Goal: Transaction & Acquisition: Purchase product/service

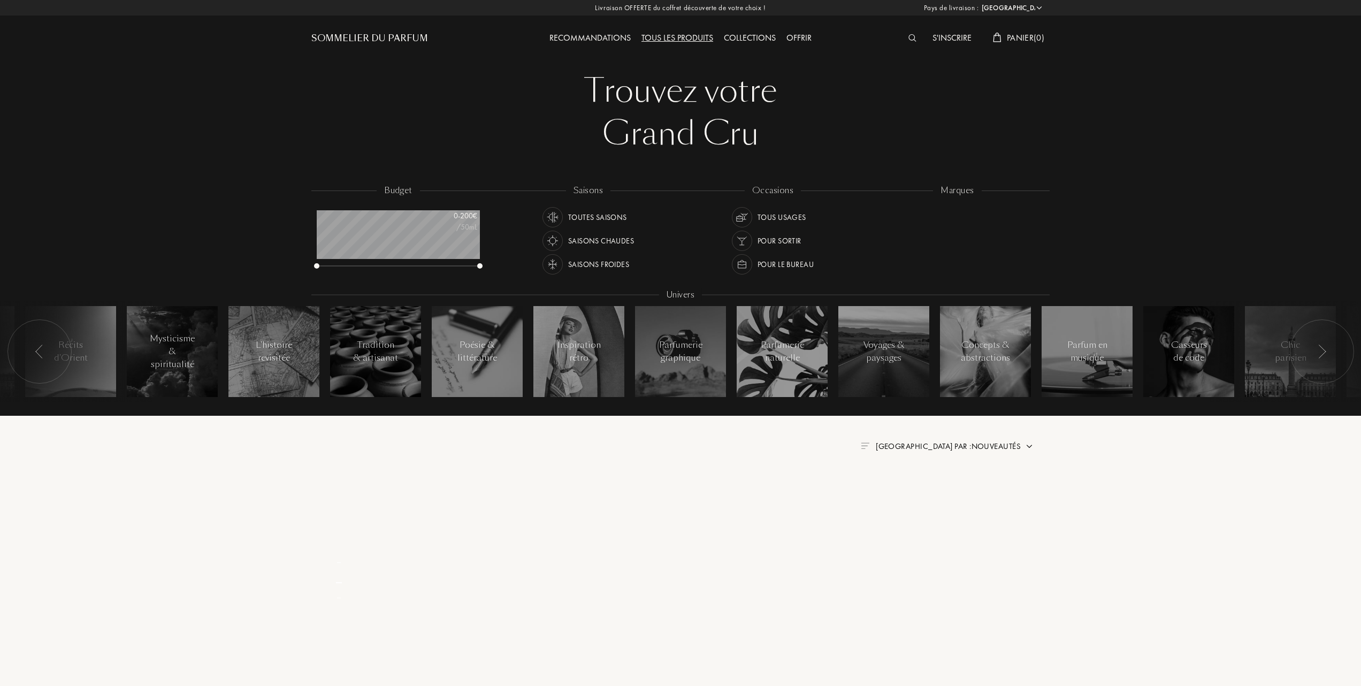
select select "FR"
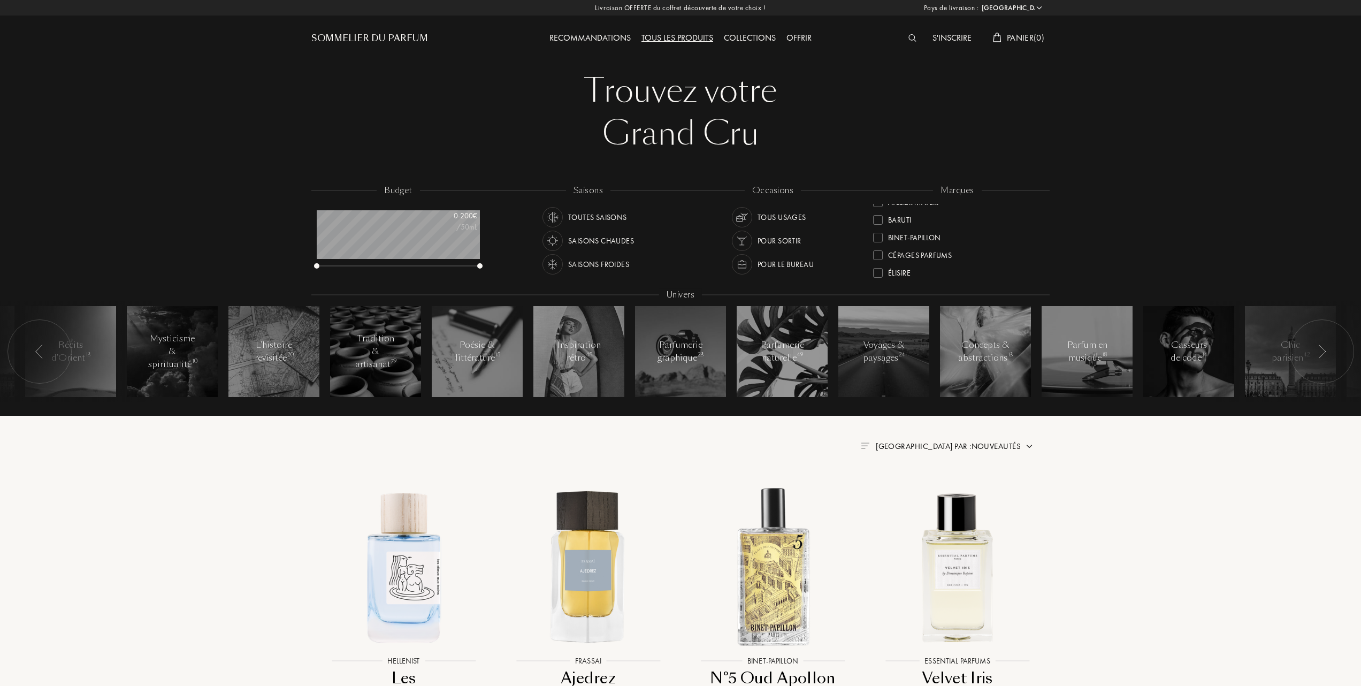
scroll to position [71, 0]
click at [876, 264] on div at bounding box center [878, 265] width 10 height 10
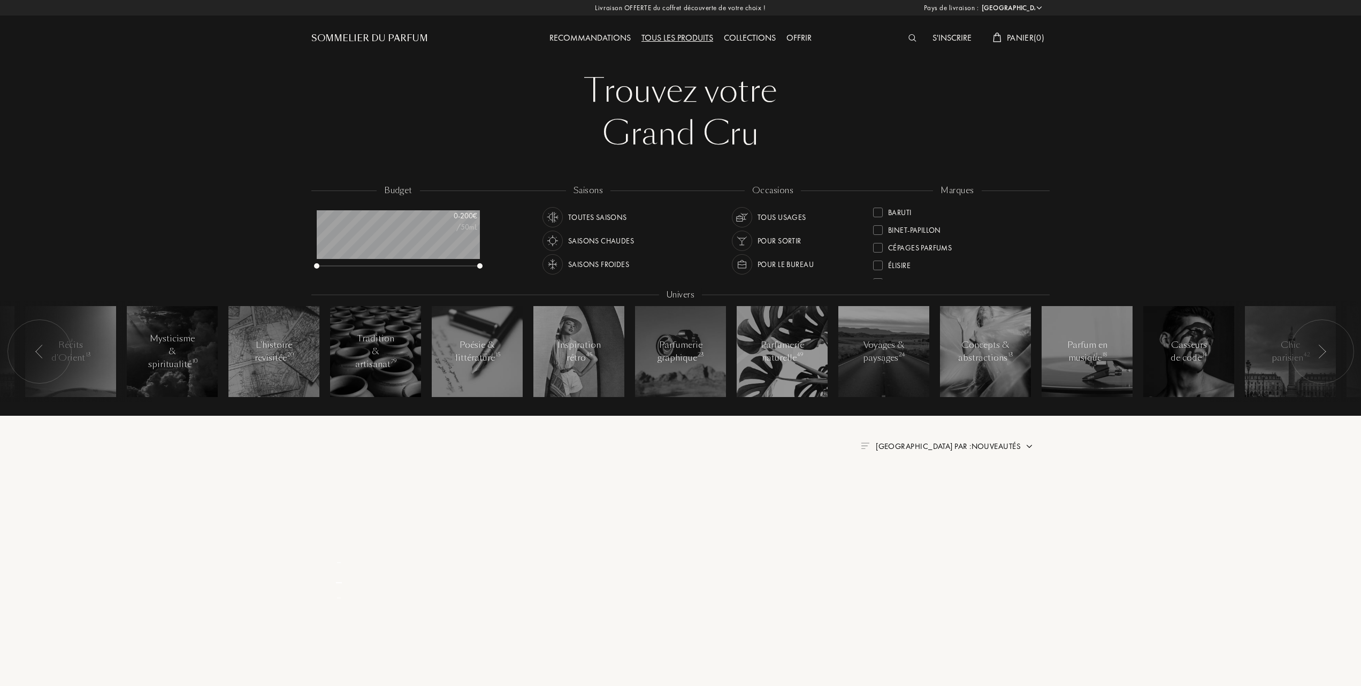
scroll to position [0, 0]
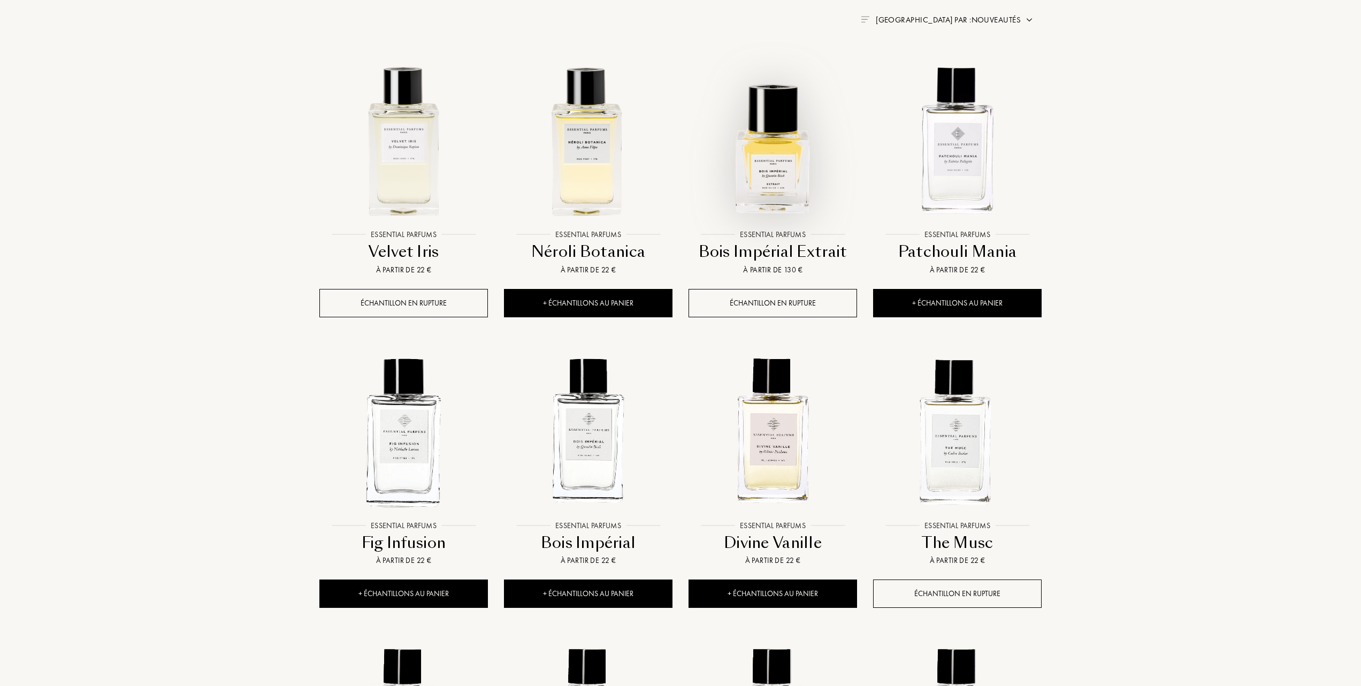
scroll to position [428, 0]
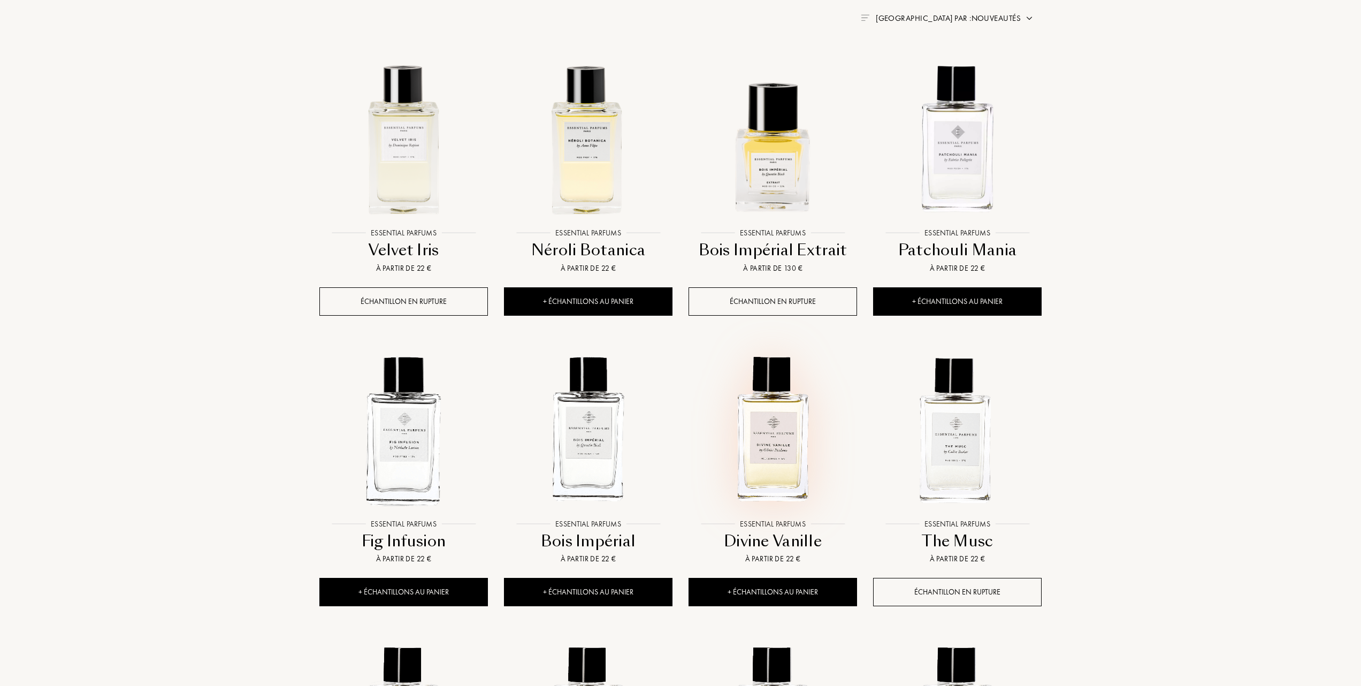
click at [777, 449] on img at bounding box center [772, 429] width 166 height 166
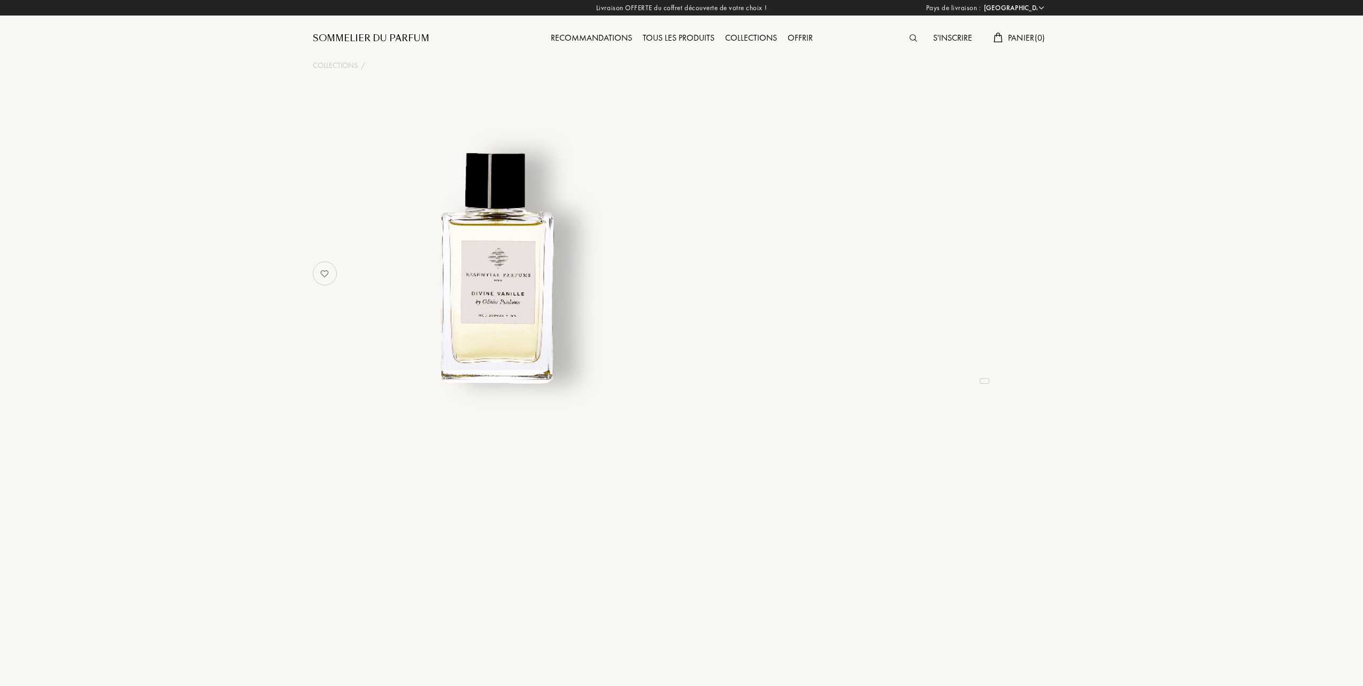
select select "FR"
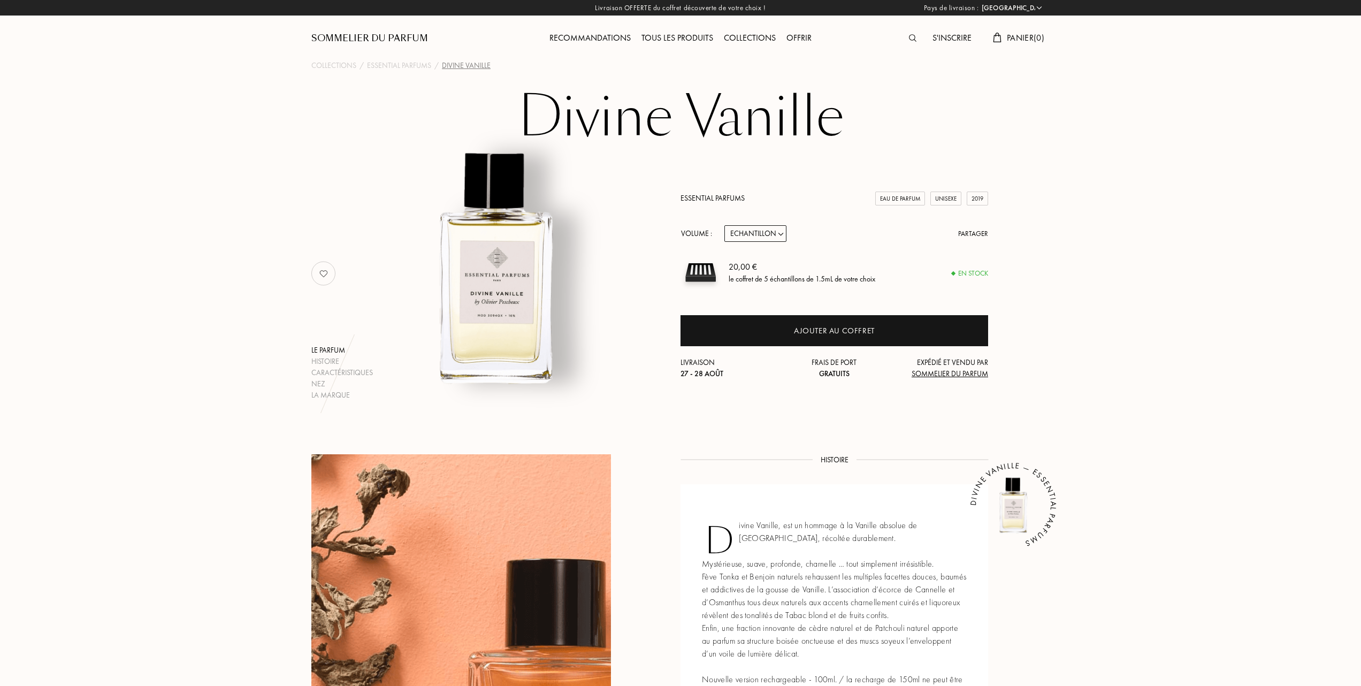
click at [784, 234] on select "Echantillon 10mL 100mL 150mL" at bounding box center [755, 233] width 62 height 17
select select "1"
click at [724, 225] on select "Echantillon 10mL 100mL 150mL" at bounding box center [755, 233] width 62 height 17
select select "1"
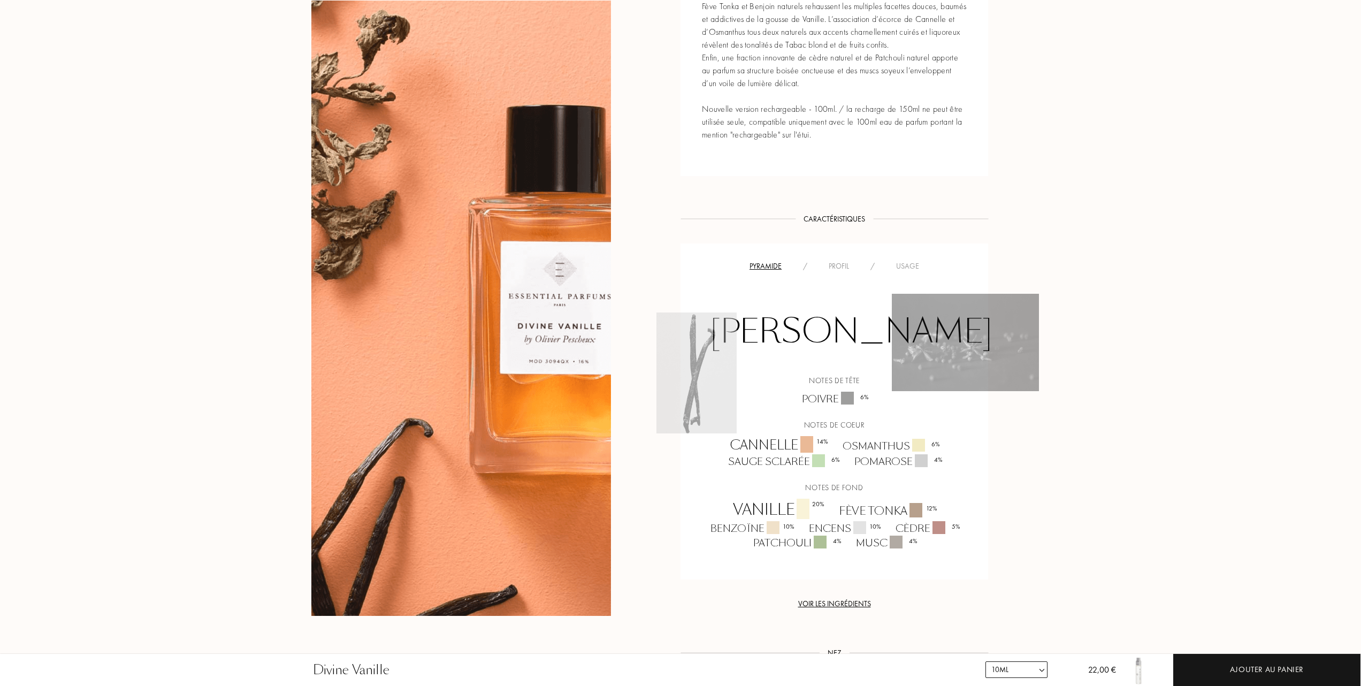
scroll to position [642, 0]
